Goal: Task Accomplishment & Management: Use online tool/utility

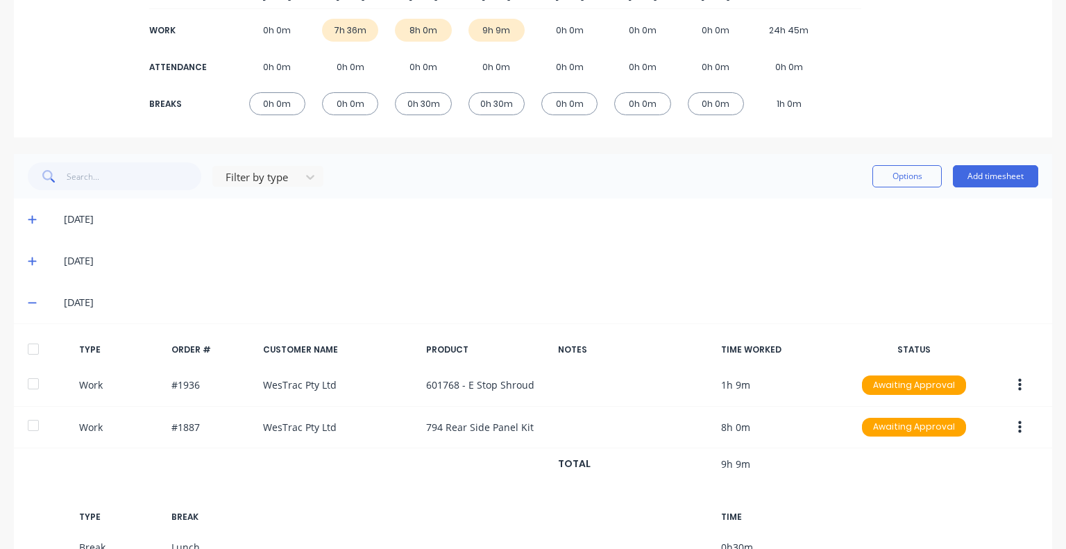
scroll to position [292, 0]
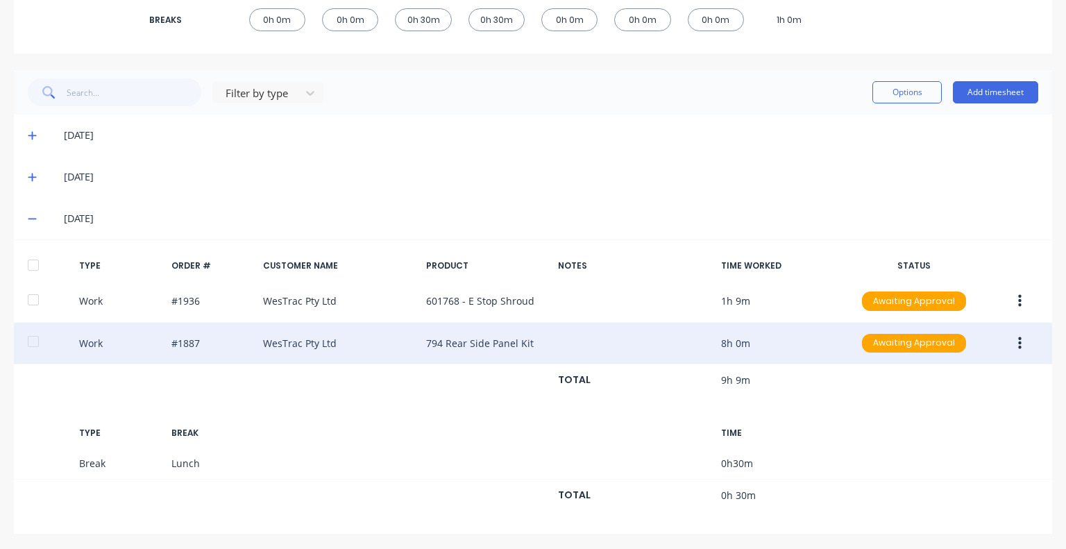
click at [530, 345] on div "Work #1887 WesTrac Pty Ltd 794 Rear Side Panel Kit 8h 0m Awaiting Approval" at bounding box center [533, 344] width 1038 height 42
click at [1018, 339] on icon "button" at bounding box center [1019, 343] width 3 height 15
click at [954, 341] on div "Duplicate" at bounding box center [969, 346] width 107 height 20
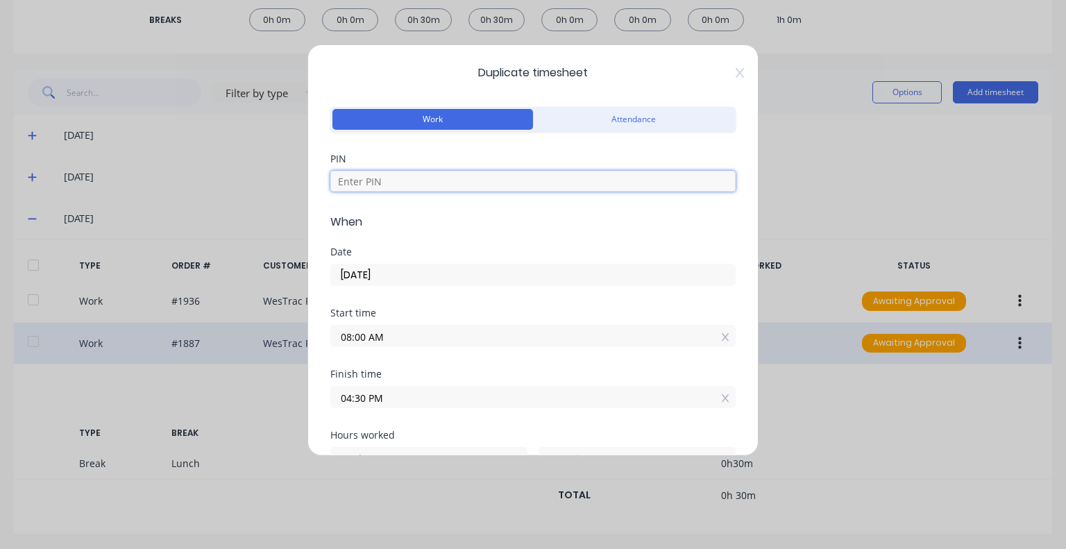
click at [379, 178] on input at bounding box center [532, 181] width 405 height 21
type input "5683"
click at [419, 275] on input "[DATE]" at bounding box center [533, 274] width 404 height 21
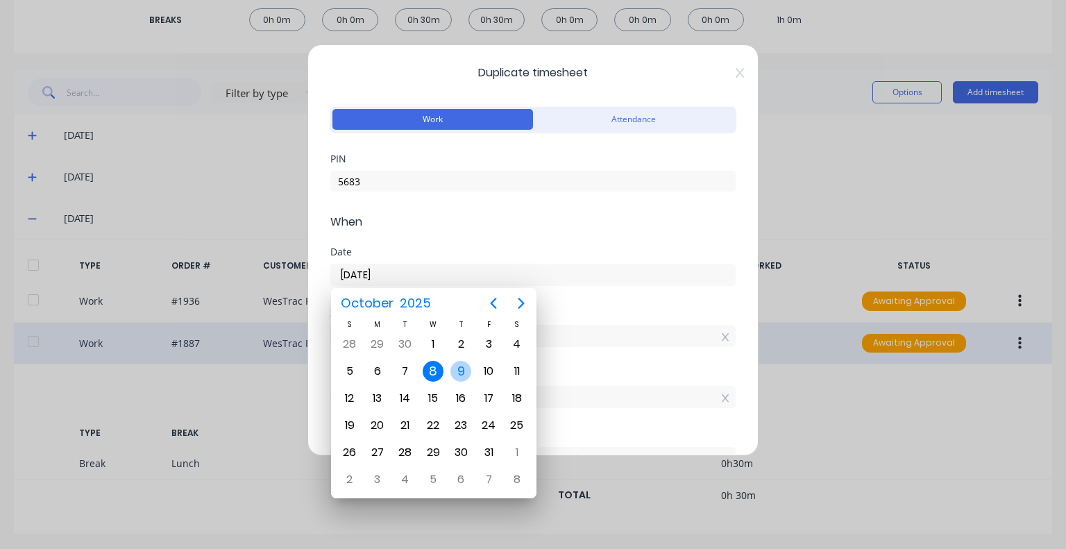
click at [458, 372] on div "9" at bounding box center [460, 371] width 21 height 21
type input "[DATE]"
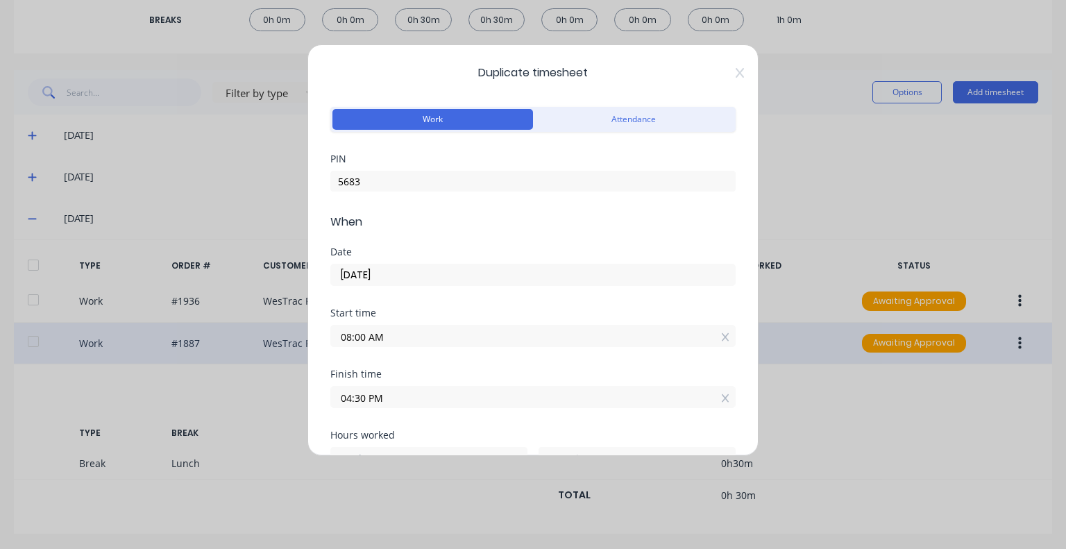
drag, startPoint x: 364, startPoint y: 330, endPoint x: 322, endPoint y: 334, distance: 42.5
click at [322, 334] on div "Duplicate timesheet Work Attendance PIN 5683 When Date [DATE] Start time 08:00 …" at bounding box center [532, 249] width 451 height 411
type input "06:00 AM"
type input "10"
click at [405, 369] on div "Finish time" at bounding box center [532, 374] width 405 height 10
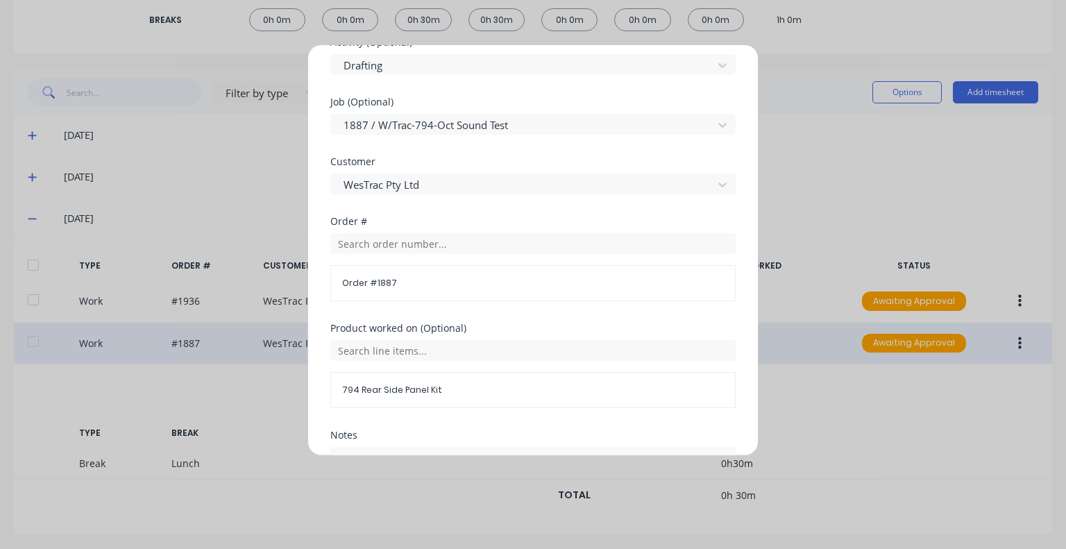
scroll to position [751, 0]
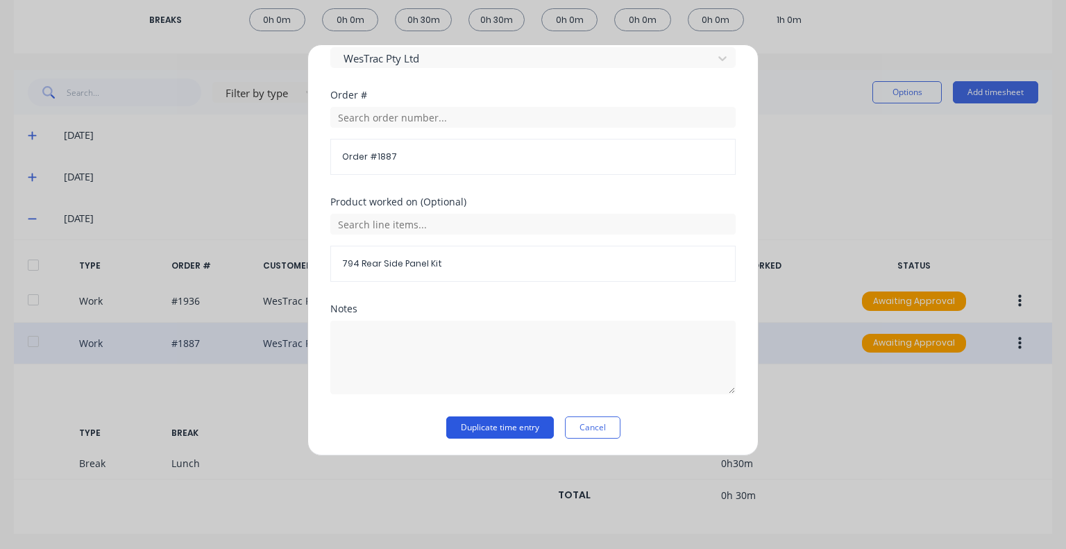
click at [490, 427] on button "Duplicate time entry" at bounding box center [500, 427] width 108 height 22
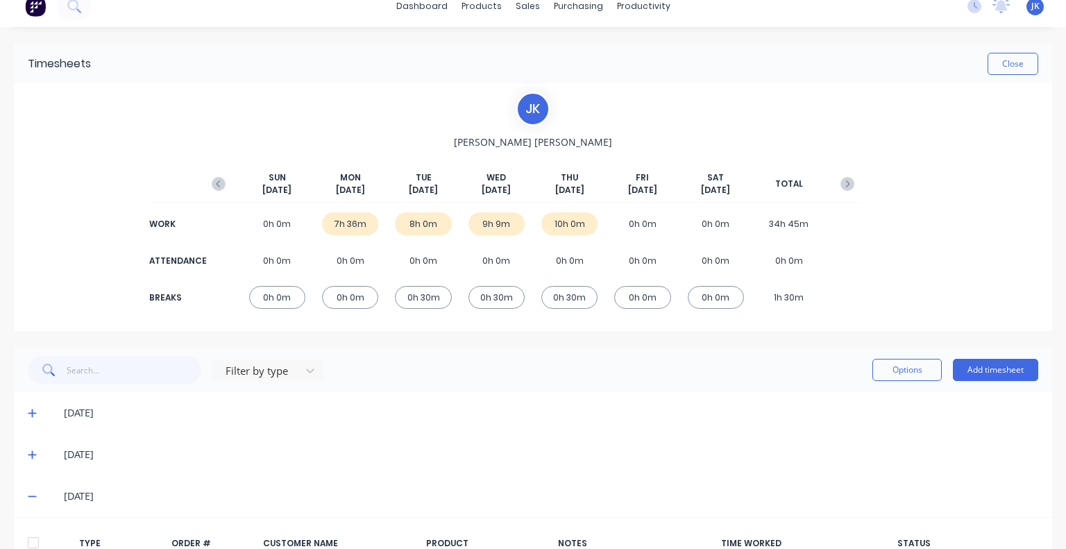
scroll to position [0, 0]
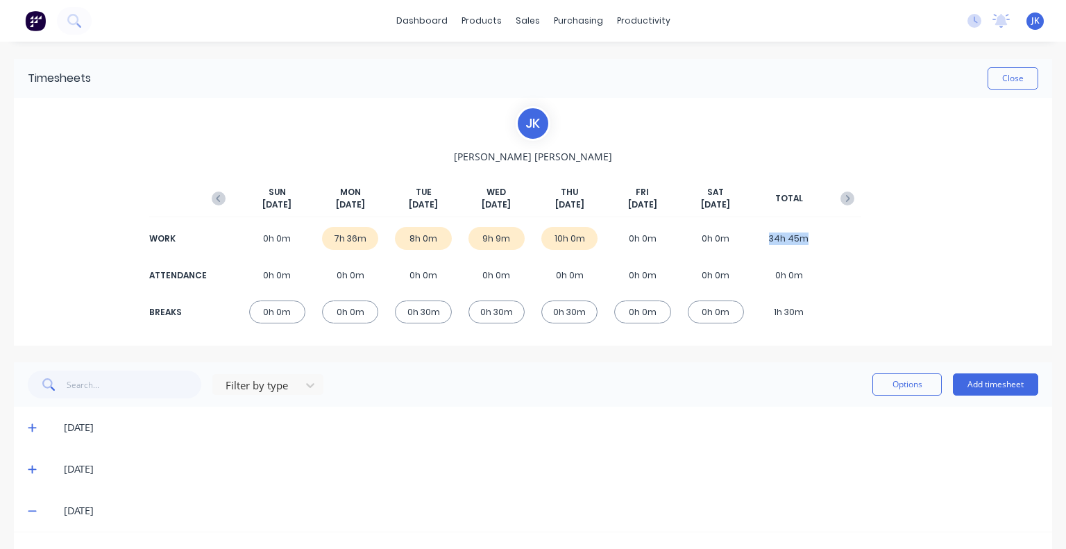
drag, startPoint x: 798, startPoint y: 238, endPoint x: 758, endPoint y: 245, distance: 40.1
click at [760, 245] on div "34h 45m" at bounding box center [788, 238] width 56 height 23
click at [860, 274] on div "J K [PERSON_NAME] [DATE] [DATE] [DATE] [DATE] [DATE] [DATE] [DATE] TOTAL WORK 0…" at bounding box center [533, 222] width 1038 height 248
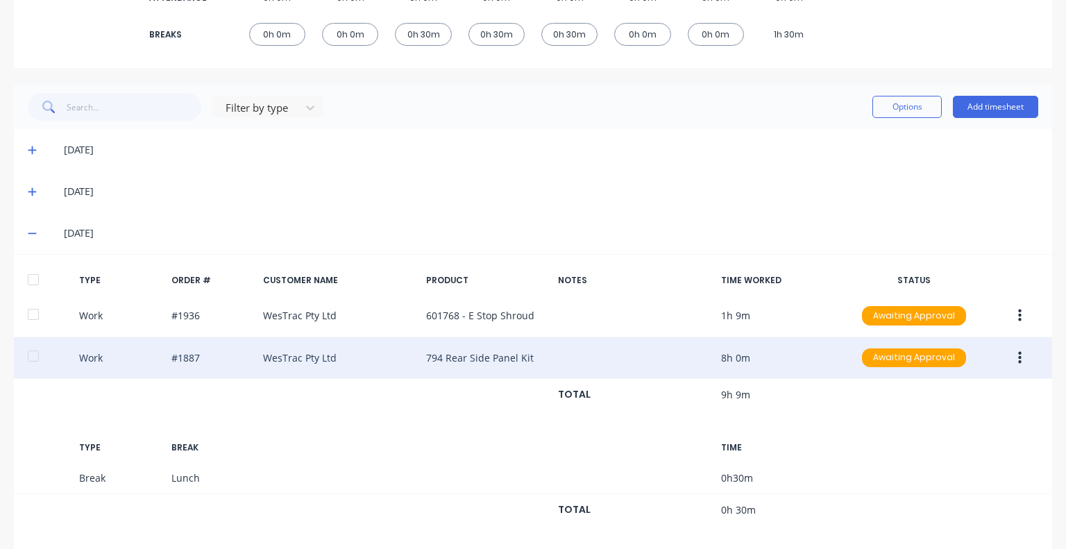
scroll to position [416, 0]
